Goal: Task Accomplishment & Management: Use online tool/utility

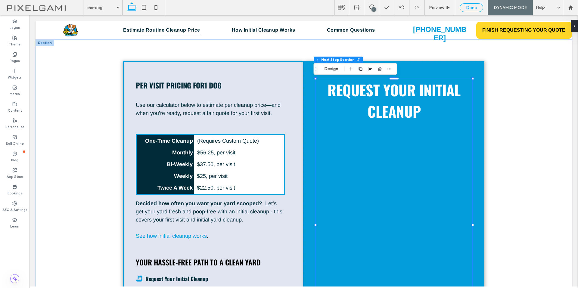
click at [477, 8] on div "Done" at bounding box center [471, 7] width 23 height 5
click at [504, 7] on span "Republish" at bounding box center [509, 7] width 20 height 5
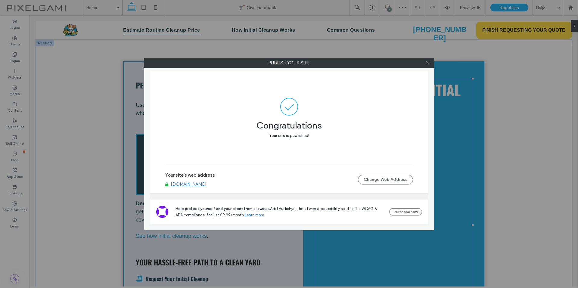
click at [428, 63] on icon at bounding box center [427, 62] width 5 height 5
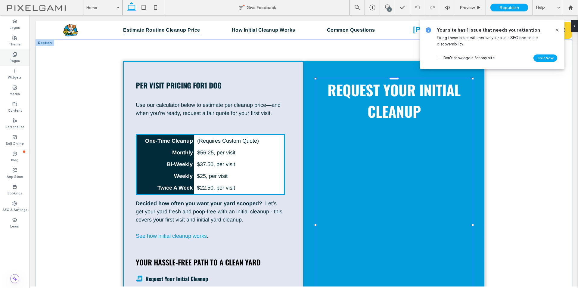
click at [14, 64] on div "Pages" at bounding box center [14, 57] width 29 height 17
click at [14, 56] on icon at bounding box center [14, 54] width 5 height 5
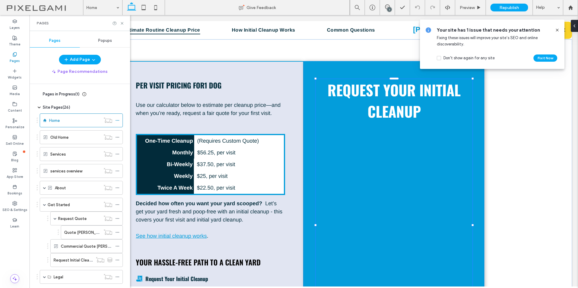
click at [14, 56] on icon at bounding box center [14, 54] width 5 height 5
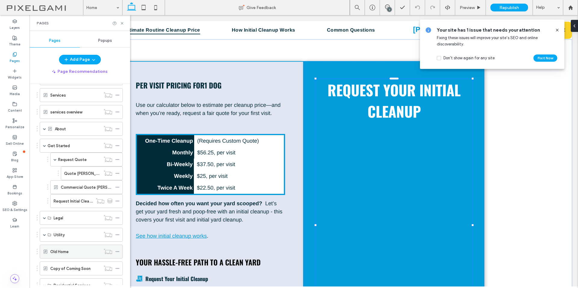
scroll to position [115, 0]
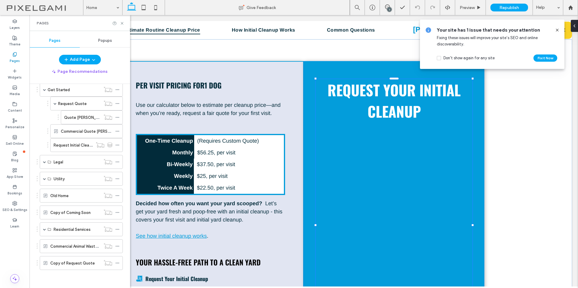
click at [78, 148] on label "Request Initial Cleanup" at bounding box center [75, 145] width 42 height 11
click at [121, 22] on icon at bounding box center [122, 23] width 5 height 5
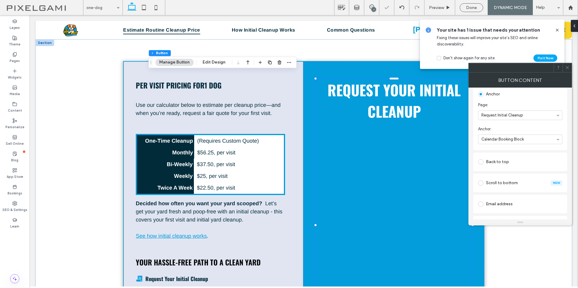
click at [568, 72] on span at bounding box center [567, 67] width 5 height 9
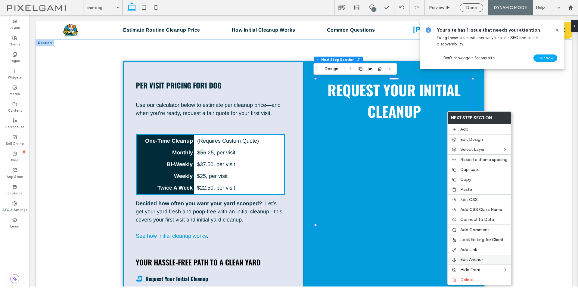
click at [499, 257] on div "Edit Anchor" at bounding box center [478, 260] width 63 height 10
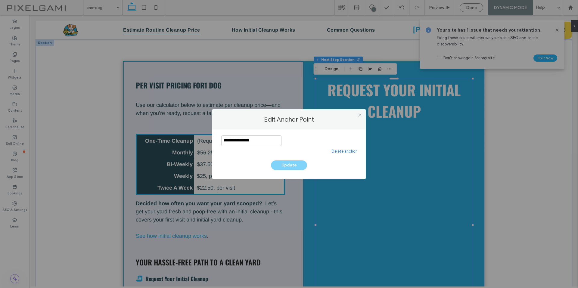
click at [360, 114] on icon at bounding box center [359, 115] width 5 height 5
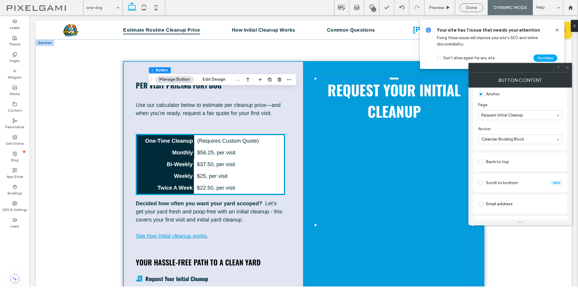
scroll to position [181, 0]
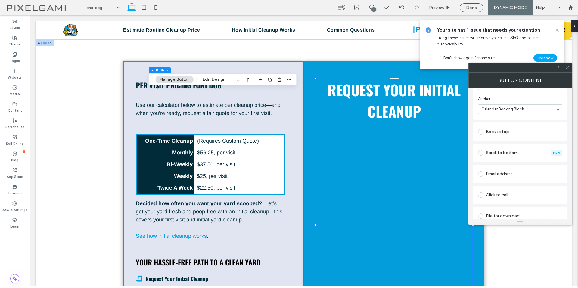
click at [516, 100] on span "Anchor:" at bounding box center [519, 99] width 82 height 6
click at [566, 70] on span at bounding box center [567, 67] width 5 height 9
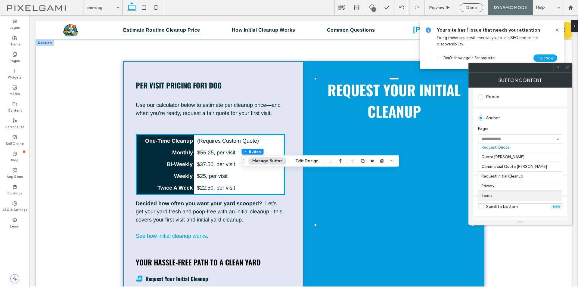
scroll to position [60, 0]
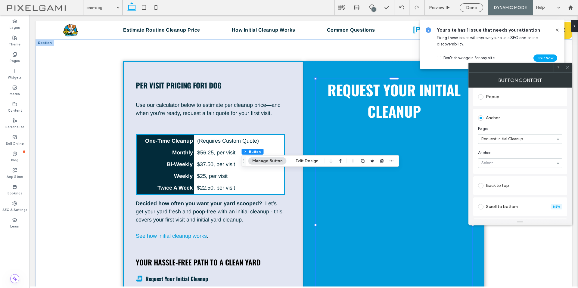
click at [535, 169] on section "Anchor: Select..." at bounding box center [520, 159] width 84 height 24
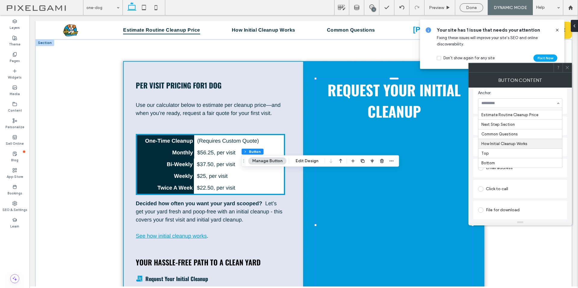
scroll to position [0, 0]
click at [566, 67] on icon at bounding box center [567, 67] width 5 height 5
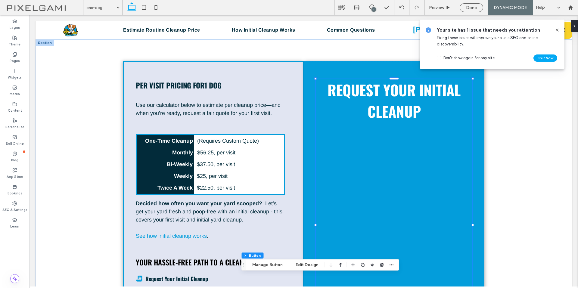
click at [557, 30] on icon at bounding box center [557, 30] width 5 height 5
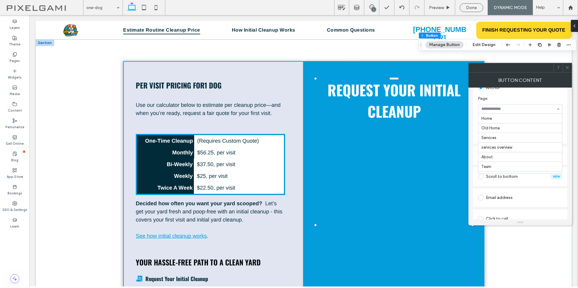
scroll to position [67, 0]
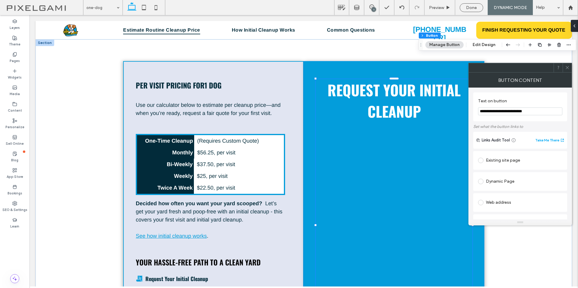
click at [493, 113] on input "**********" at bounding box center [520, 111] width 84 height 8
type input "**********"
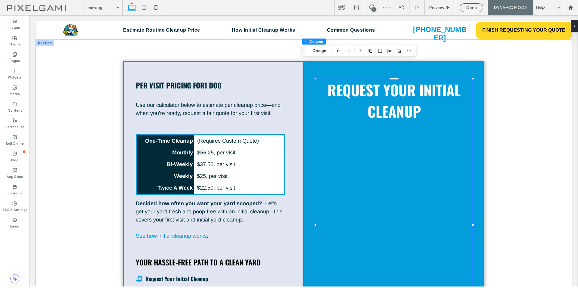
click at [146, 9] on use at bounding box center [144, 7] width 4 height 5
type input "**"
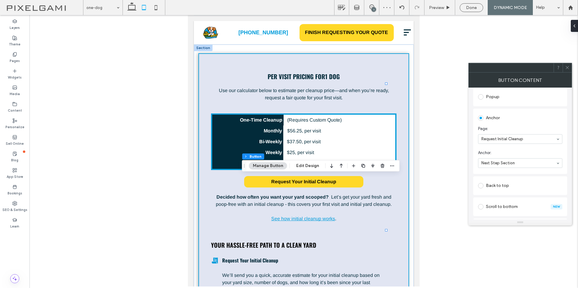
click at [566, 68] on icon at bounding box center [567, 67] width 5 height 5
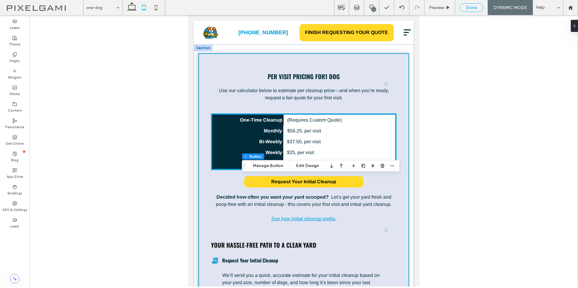
click at [481, 8] on div "Done" at bounding box center [471, 7] width 23 height 5
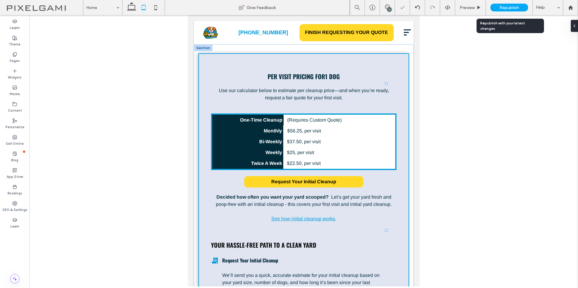
click at [502, 8] on span "Republish" at bounding box center [509, 7] width 20 height 5
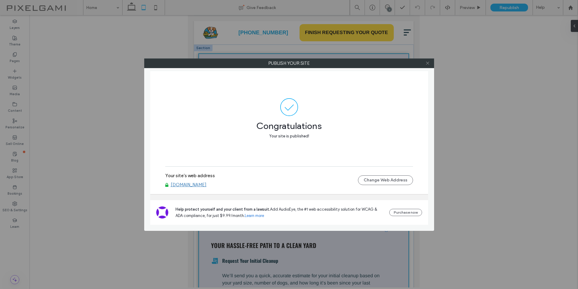
drag, startPoint x: 577, startPoint y: 244, endPoint x: 428, endPoint y: 61, distance: 235.7
click at [429, 62] on icon at bounding box center [427, 63] width 5 height 5
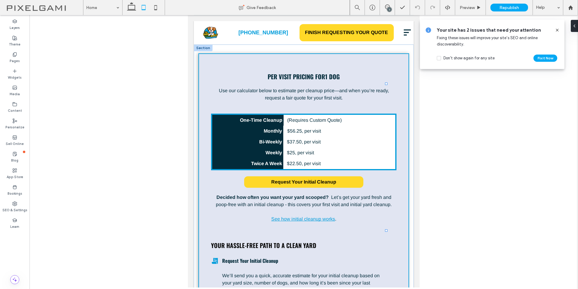
drag, startPoint x: 529, startPoint y: 207, endPoint x: 1050, endPoint y: 20, distance: 553.4
click at [577, 20] on html ".wqwq-1{fill:#231f20;} .cls-1q, .cls-2q { fill-rule: evenodd; } .cls-2q { fill:…" at bounding box center [289, 144] width 578 height 289
